Goal: Transaction & Acquisition: Purchase product/service

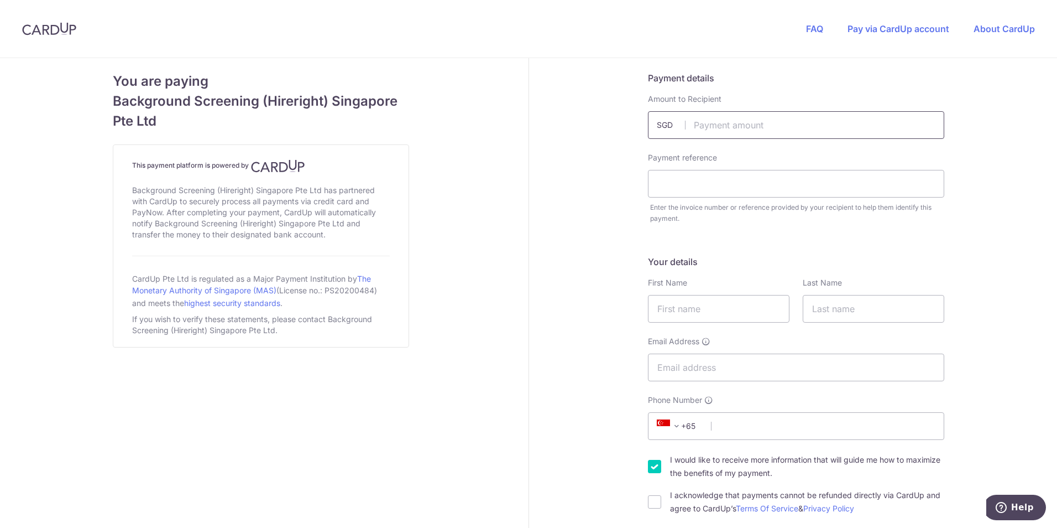
click at [745, 116] on input "text" at bounding box center [796, 125] width 296 height 28
type input "119.90"
type input "A0015922"
type input "[PERSON_NAME]"
type input "Ang"
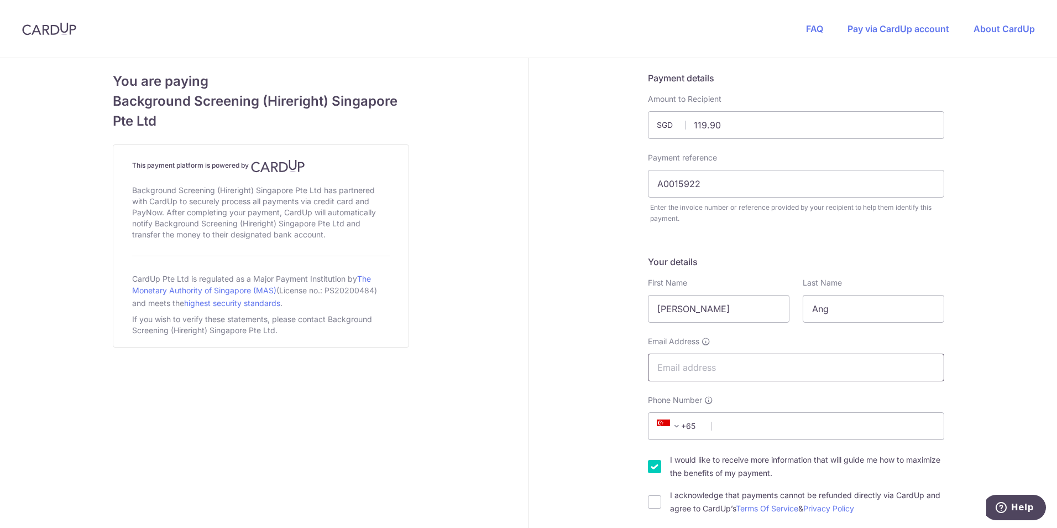
type input "[EMAIL_ADDRESS][DOMAIN_NAME]"
type input "87534415"
type input "339274"
type input "17 [GEOGRAPHIC_DATA] #01-01, Trion"
click at [716, 183] on input "A0015922" at bounding box center [796, 184] width 296 height 28
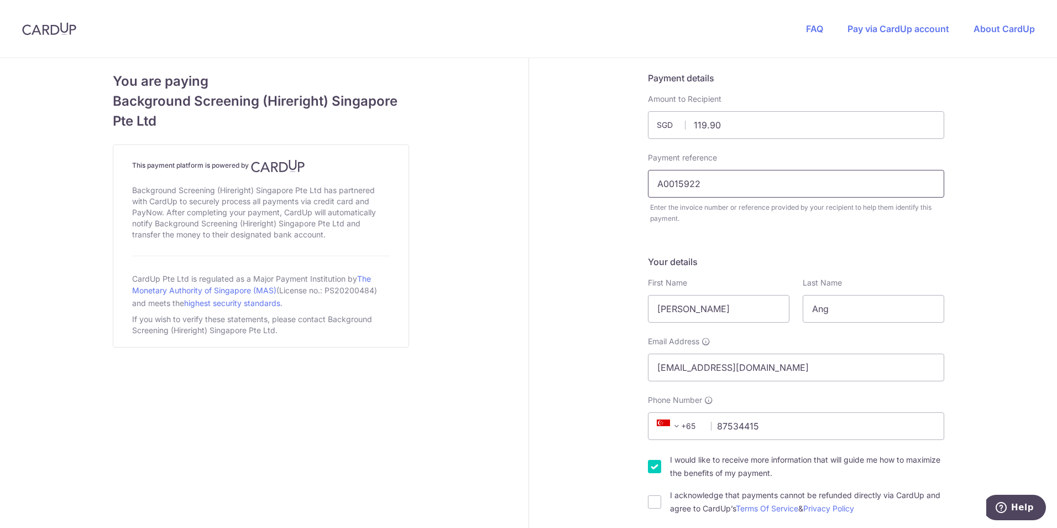
drag, startPoint x: 702, startPoint y: 182, endPoint x: 675, endPoint y: 184, distance: 26.6
click at [675, 184] on input "A0015922" at bounding box center [796, 184] width 296 height 28
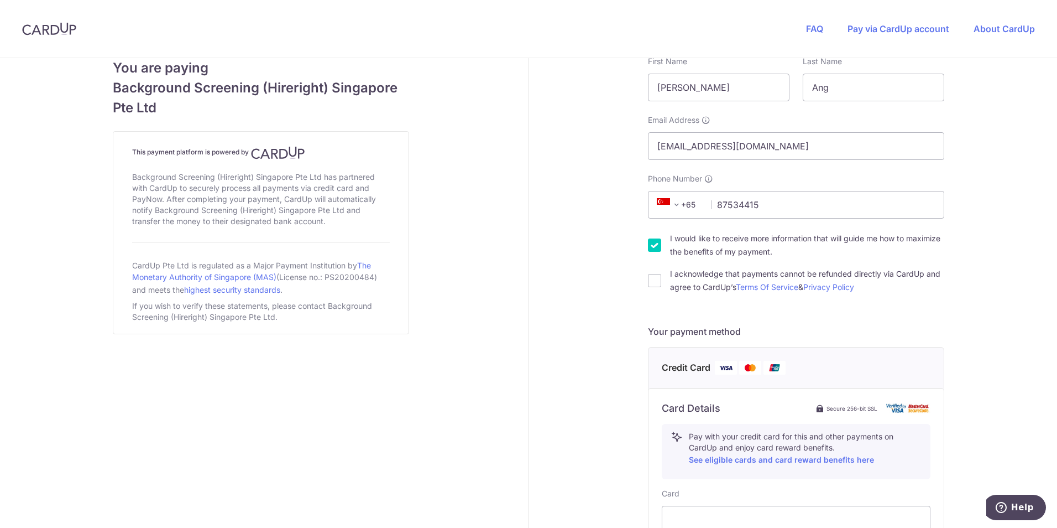
type input "A0016291"
click at [675, 251] on label "I would like to receive more information that will guide me how to maximize the…" at bounding box center [807, 245] width 274 height 27
click at [661, 251] on input "I would like to receive more information that will guide me how to maximize the…" at bounding box center [654, 244] width 13 height 13
checkbox input "false"
click at [670, 286] on label "I acknowledge that payments cannot be refunded directly via CardUp and agree to…" at bounding box center [807, 280] width 274 height 27
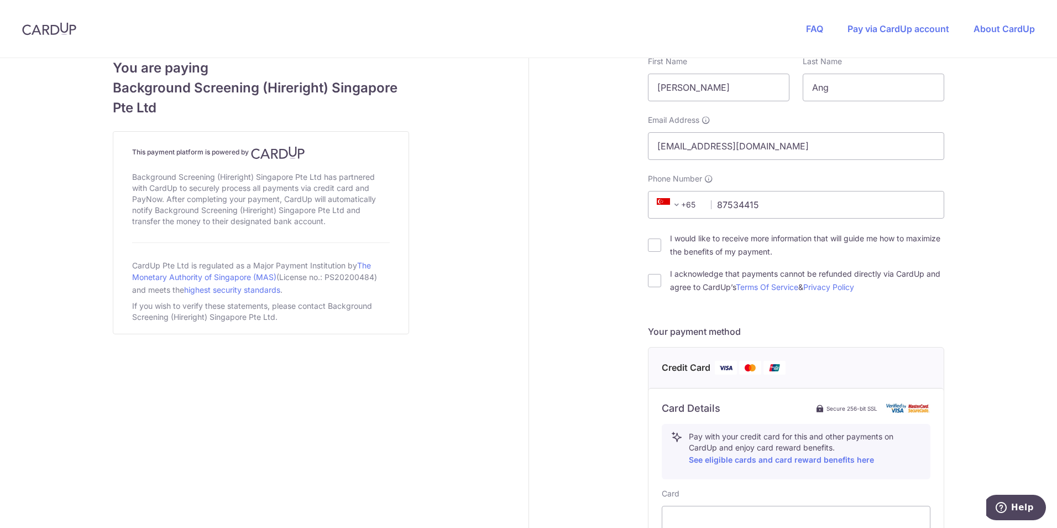
click at [661, 286] on input "I acknowledge that payments cannot be refunded directly via CardUp and agree to…" at bounding box center [654, 280] width 13 height 13
checkbox input "true"
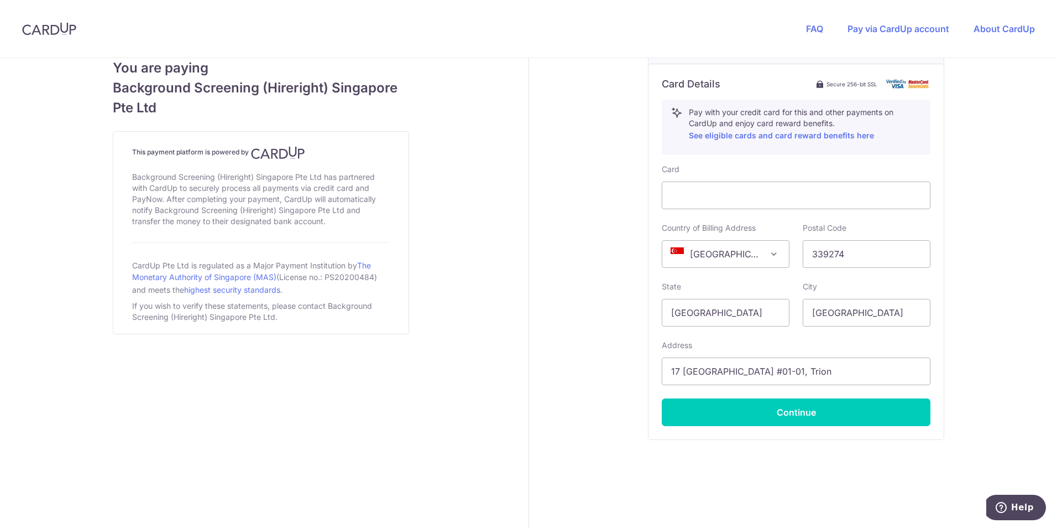
scroll to position [551, 0]
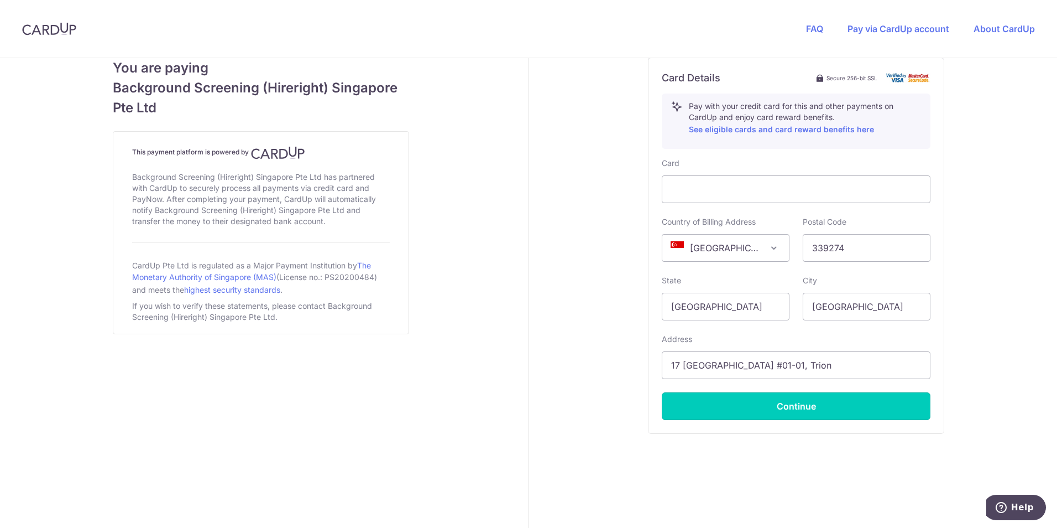
click at [769, 409] on button "Continue" at bounding box center [796, 406] width 269 height 28
type input "**** 5653"
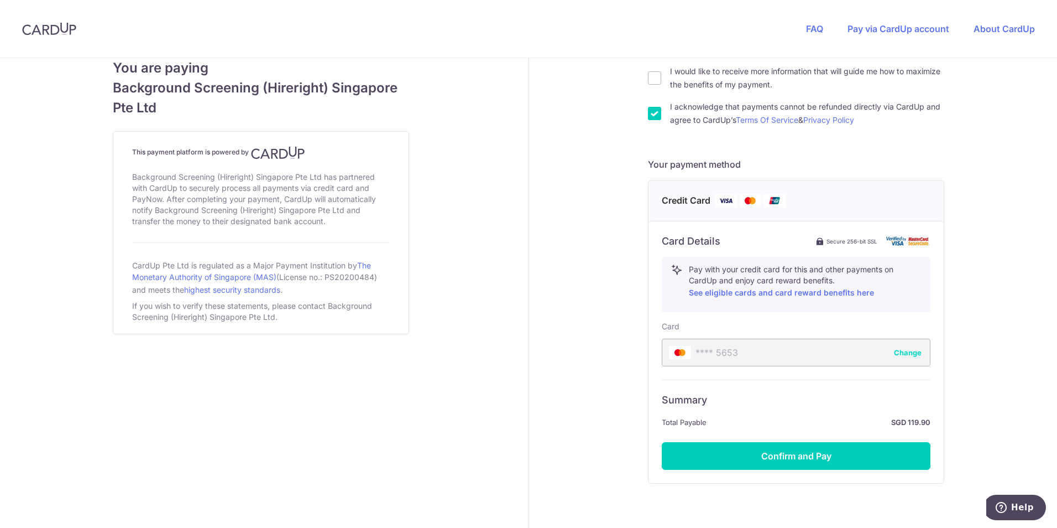
scroll to position [438, 0]
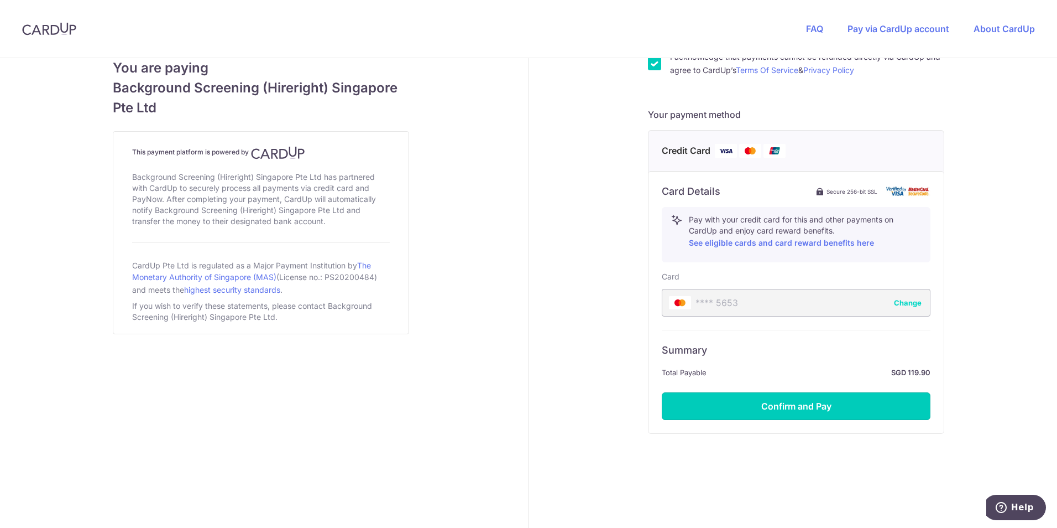
click at [788, 406] on button "Confirm and Pay" at bounding box center [796, 406] width 269 height 28
